Goal: Register for event/course

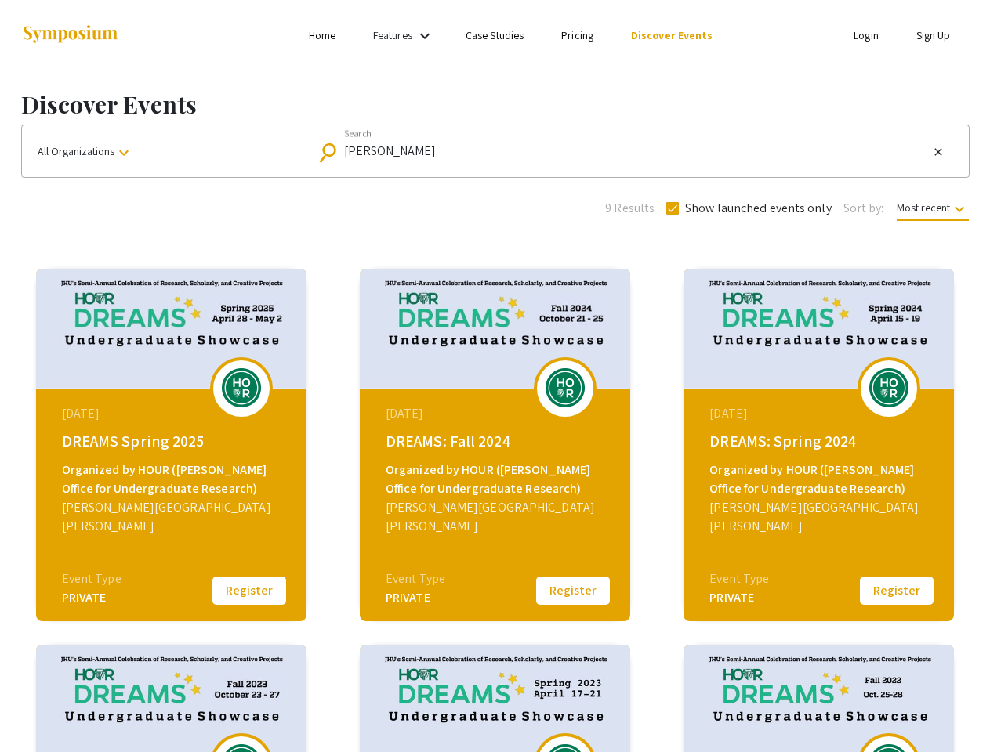
click at [405, 35] on link "Features" at bounding box center [392, 35] width 39 height 14
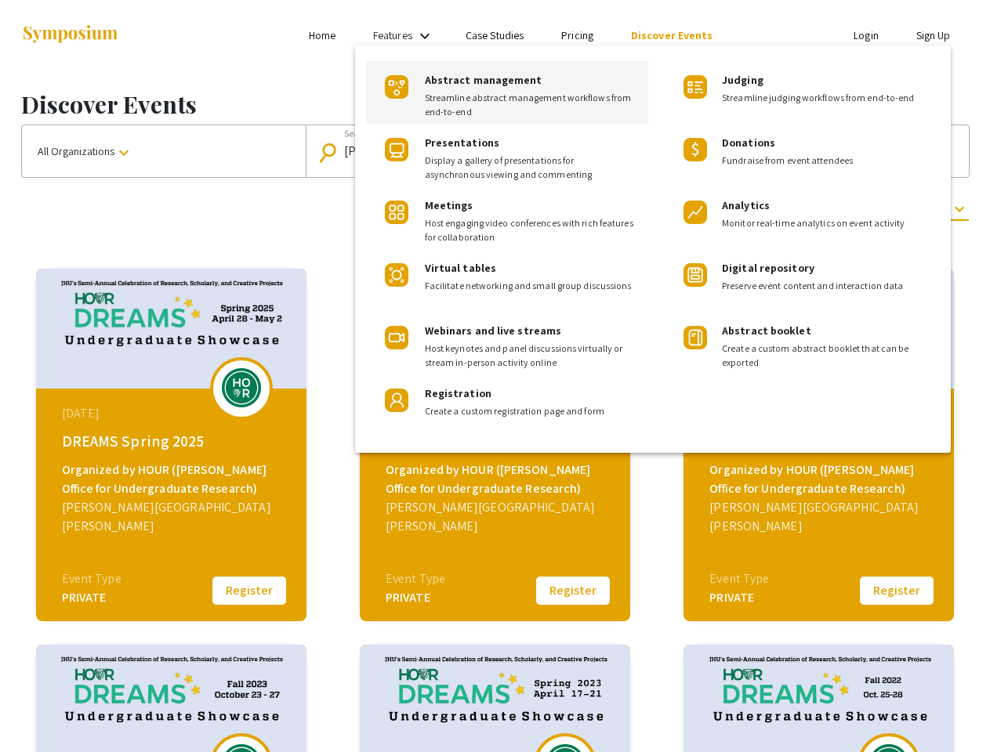
click at [164, 151] on div at bounding box center [495, 376] width 990 height 752
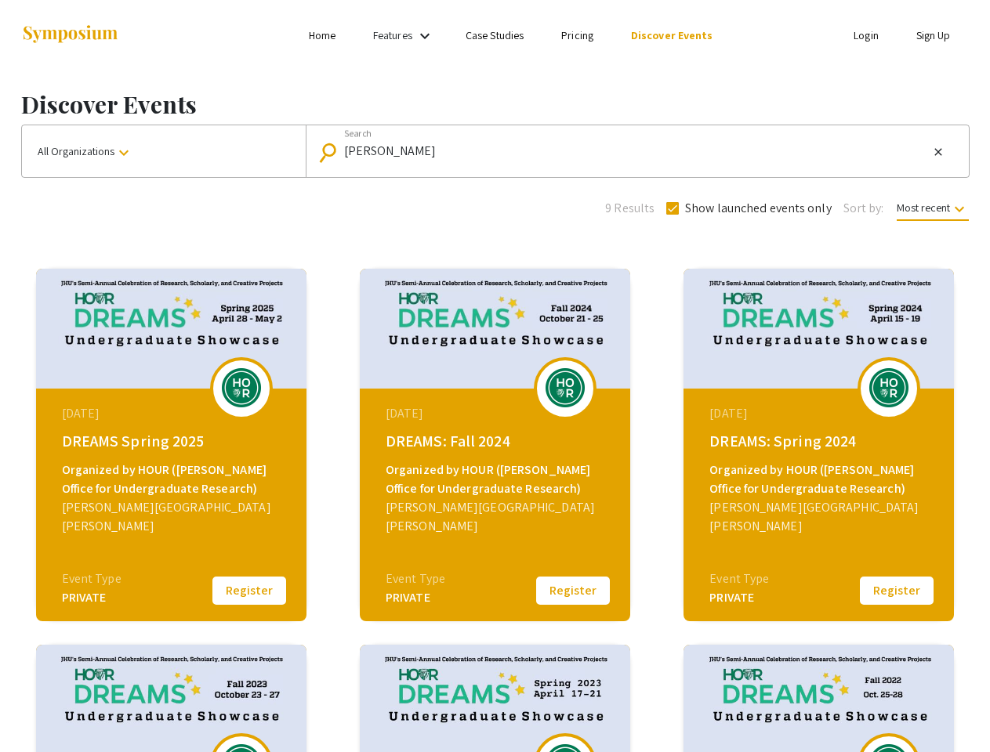
click at [633, 151] on input "[PERSON_NAME]" at bounding box center [636, 151] width 585 height 14
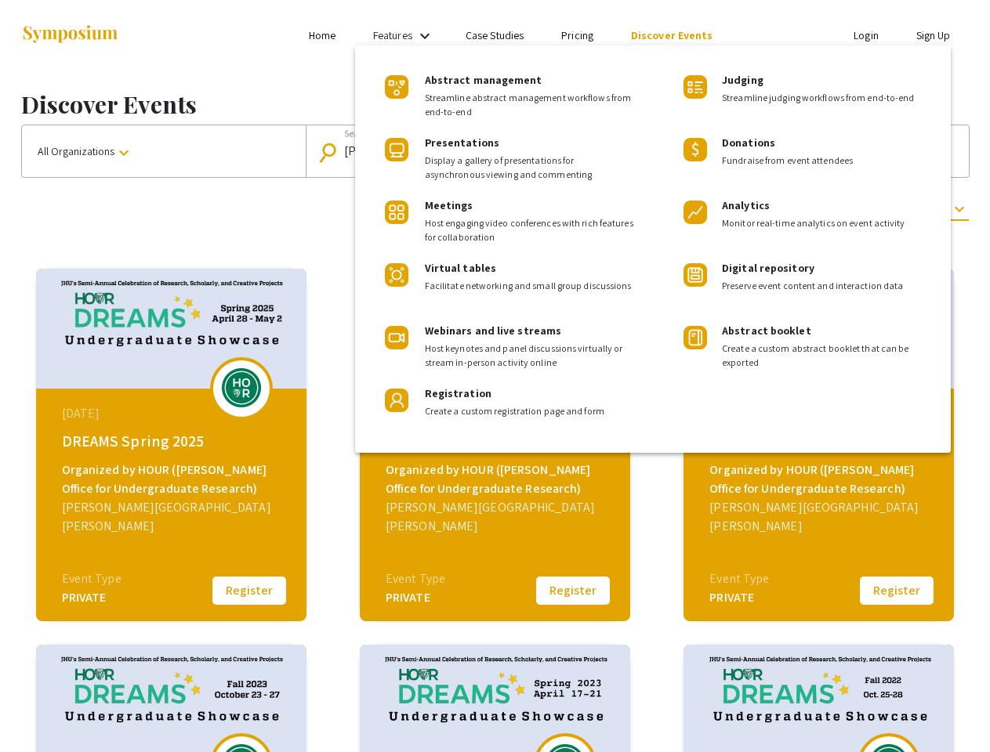
click at [938, 152] on mat-icon "close" at bounding box center [938, 152] width 13 height 14
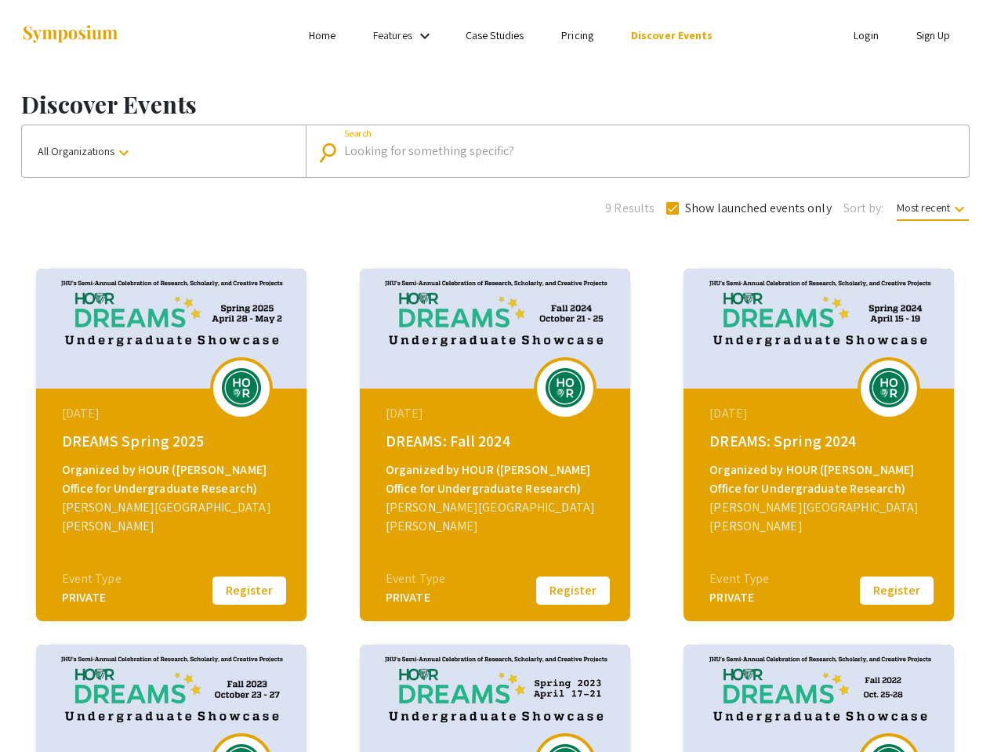
click at [747, 208] on span "Show launched events only" at bounding box center [758, 208] width 147 height 19
click at [673, 215] on input "Show launched events only" at bounding box center [672, 215] width 1 height 1
checkbox input "false"
click at [931, 208] on span "Most recent keyboard_arrow_down" at bounding box center [933, 211] width 72 height 20
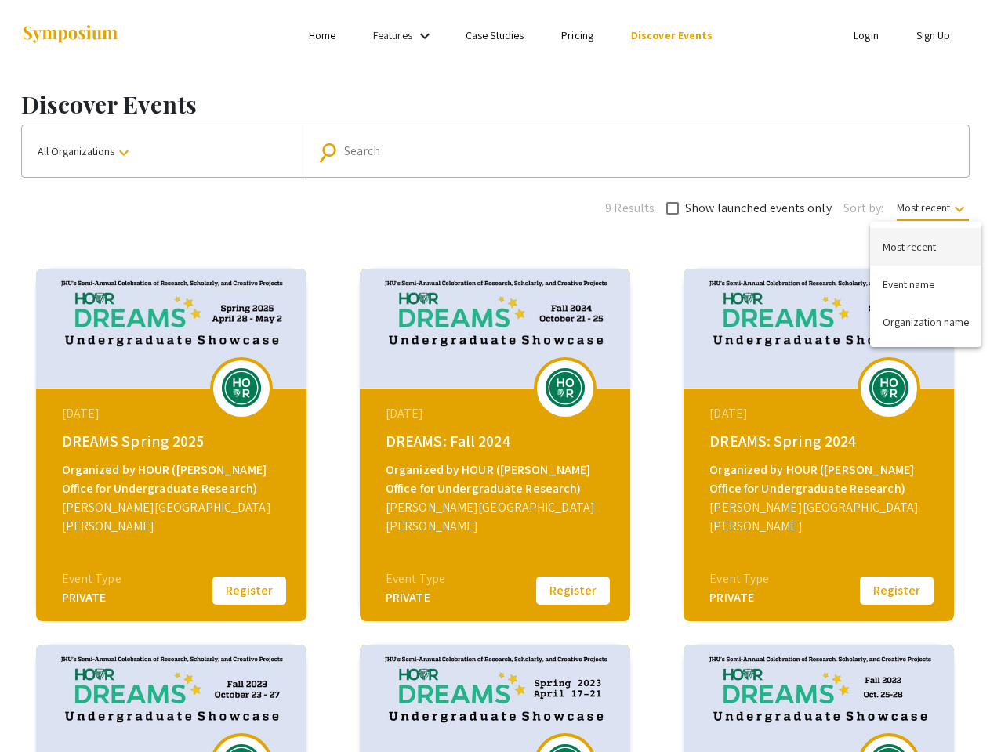
click at [249, 591] on div at bounding box center [495, 376] width 990 height 752
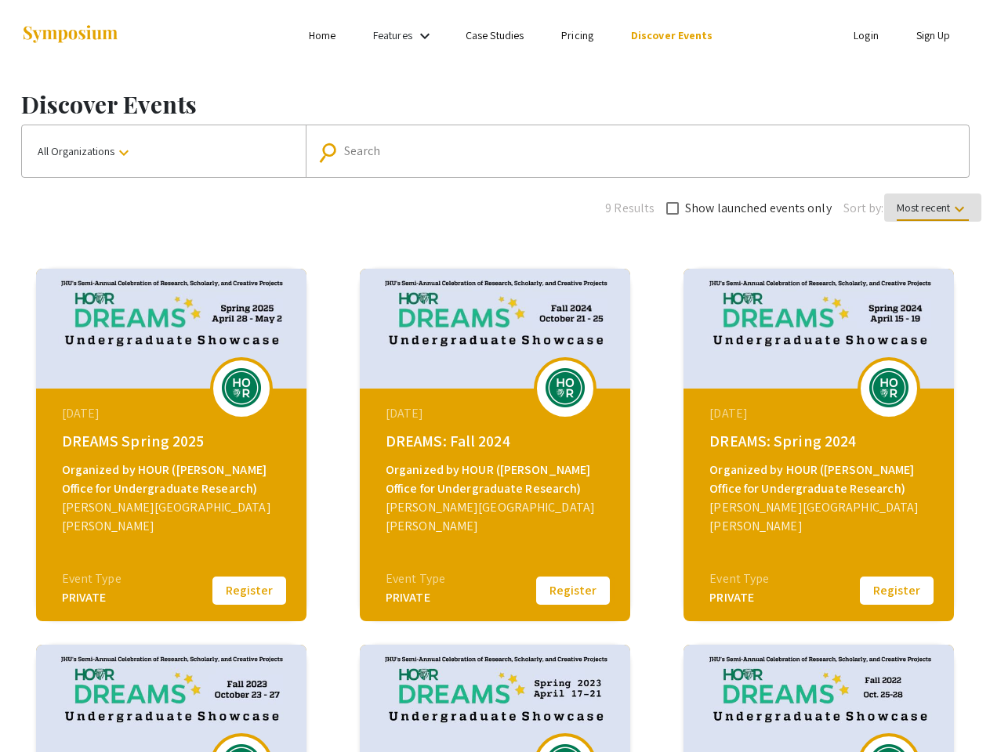
click at [573, 591] on button "Register" at bounding box center [573, 591] width 78 height 33
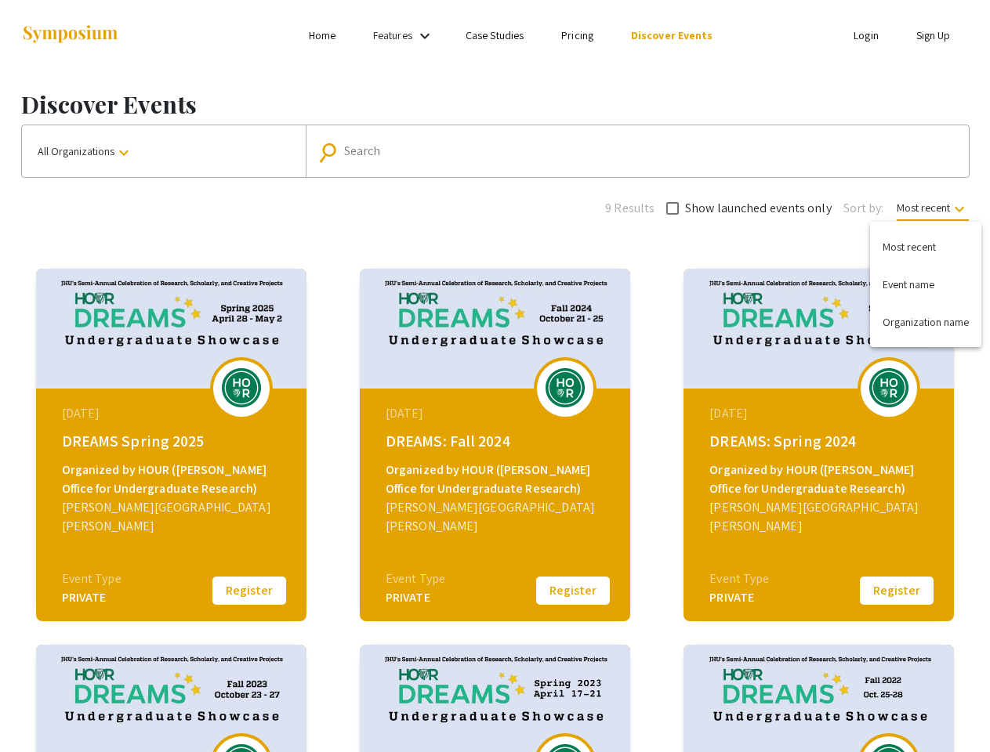
click at [897, 591] on button "Register" at bounding box center [897, 591] width 78 height 33
